Goal: Task Accomplishment & Management: Use online tool/utility

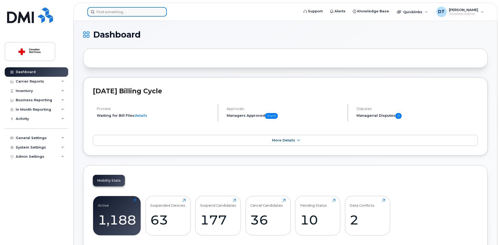
click at [111, 14] on input at bounding box center [127, 11] width 80 height 9
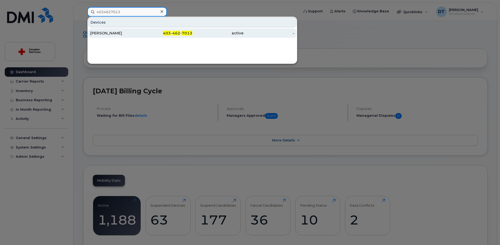
type input "4034627013"
click at [161, 32] on div "403 - 462 - 7013" at bounding box center [166, 32] width 51 height 5
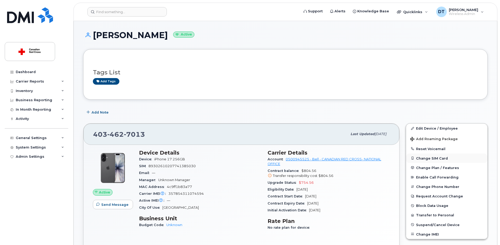
click at [430, 160] on button "Change SIM Card" at bounding box center [446, 157] width 81 height 9
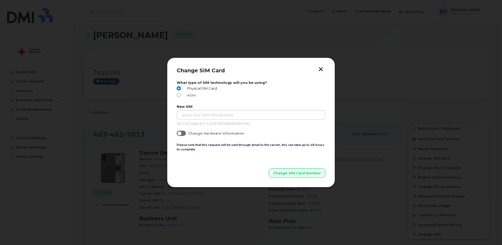
click at [179, 95] on input "eSim" at bounding box center [179, 95] width 4 height 4
radio input "true"
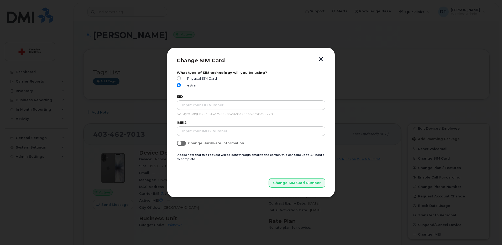
click at [320, 59] on button "button" at bounding box center [321, 60] width 8 height 6
